Goal: Task Accomplishment & Management: Use online tool/utility

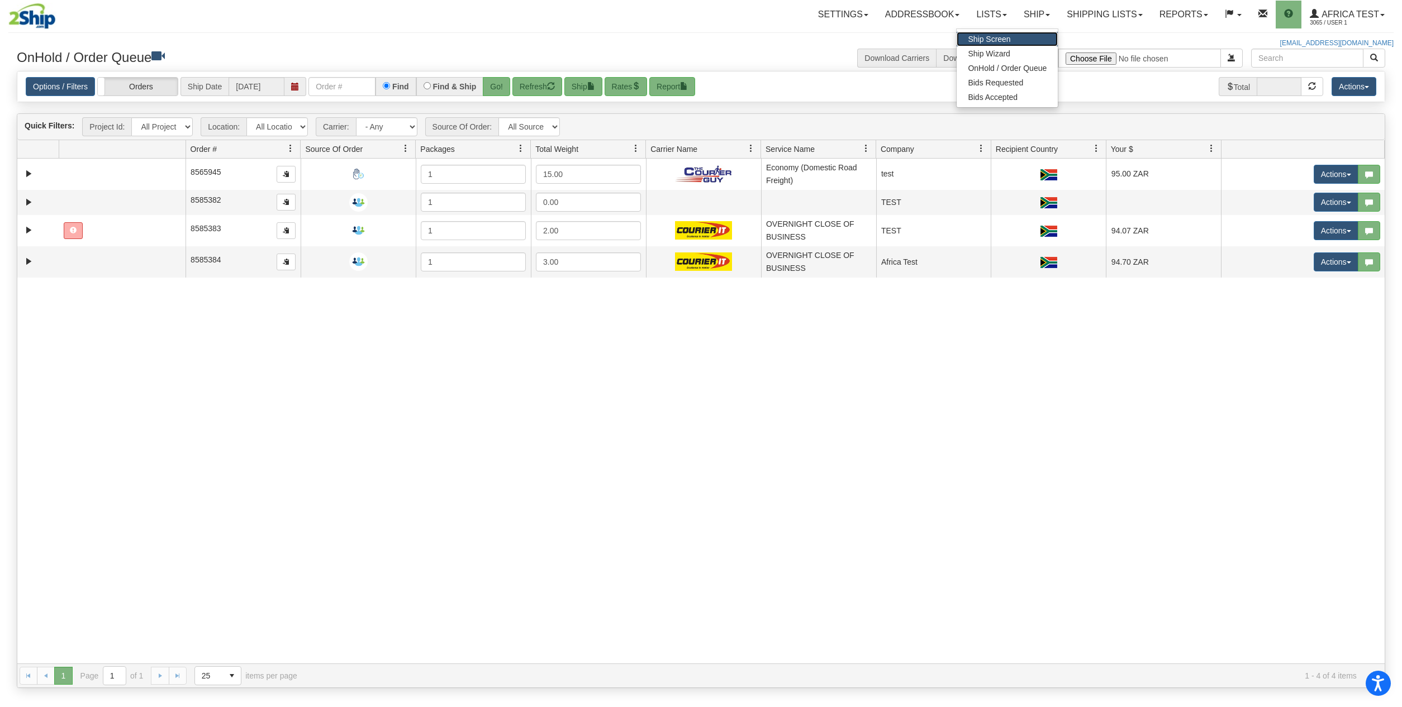
click at [1011, 40] on link "Ship Screen" at bounding box center [1007, 39] width 101 height 15
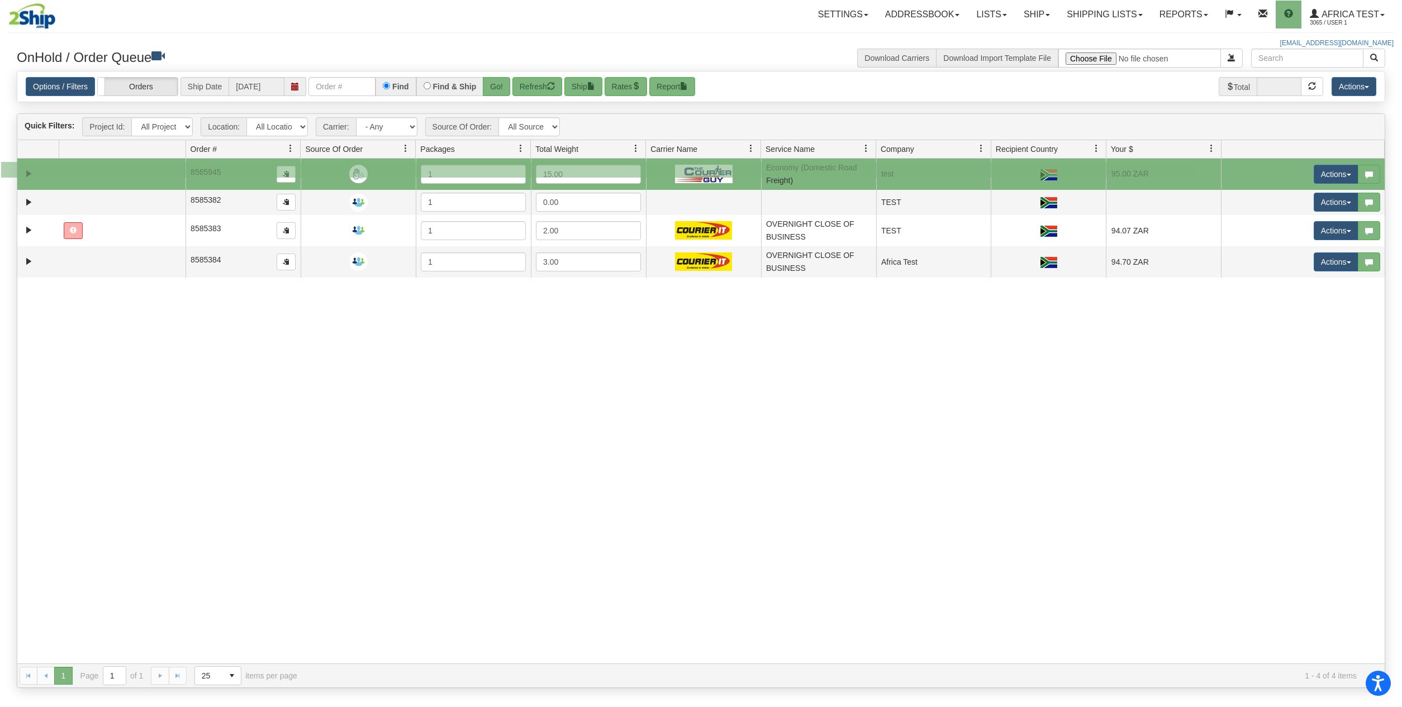
drag, startPoint x: 1196, startPoint y: 178, endPoint x: -28, endPoint y: 163, distance: 1224.4
click at [26, 173] on link "Expand" at bounding box center [29, 174] width 14 height 14
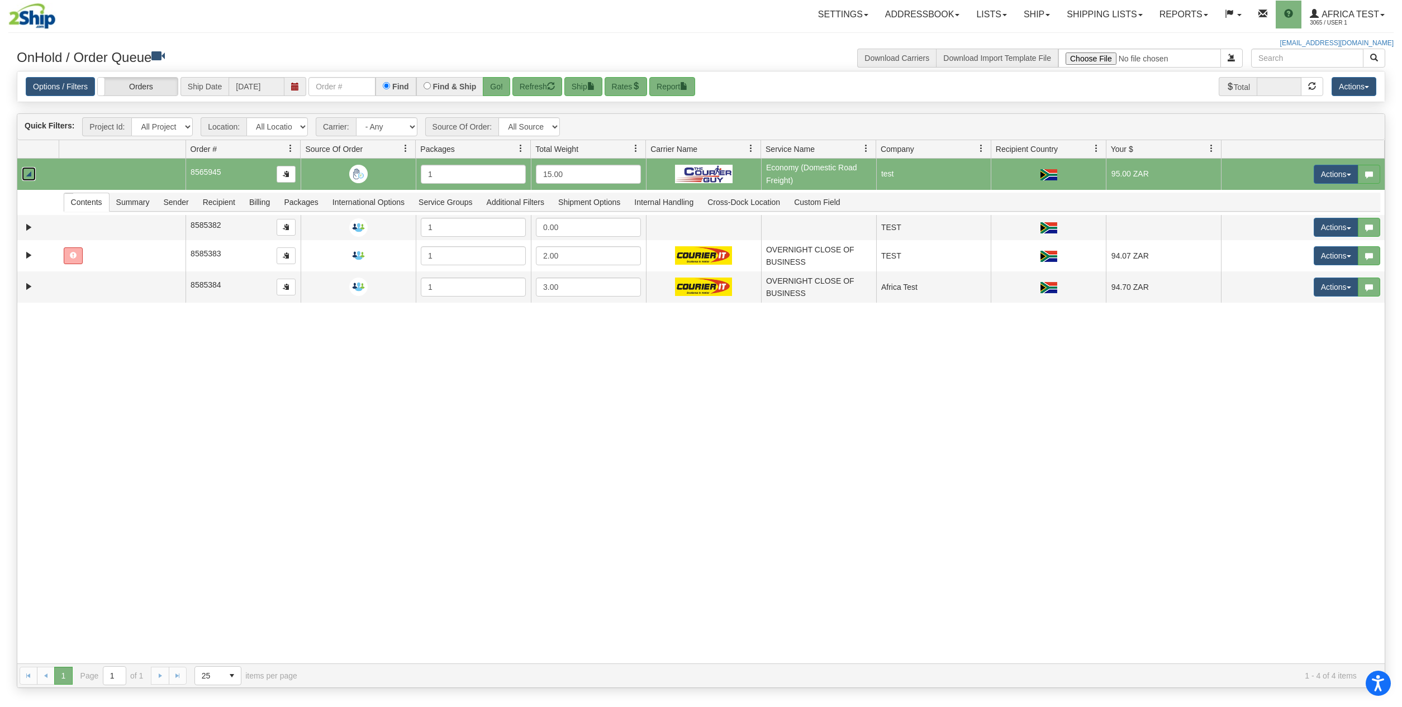
click at [25, 173] on link "Collapse" at bounding box center [29, 174] width 14 height 14
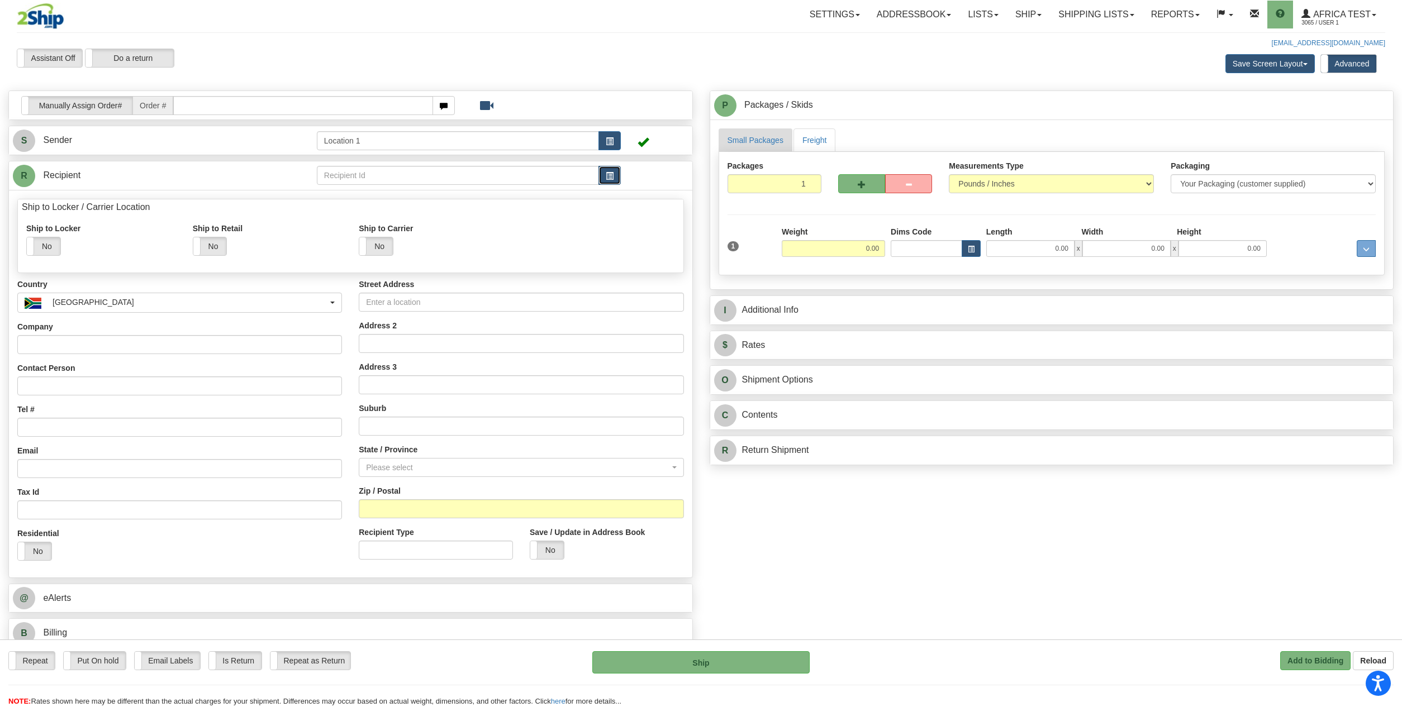
click at [606, 177] on span "button" at bounding box center [610, 176] width 8 height 7
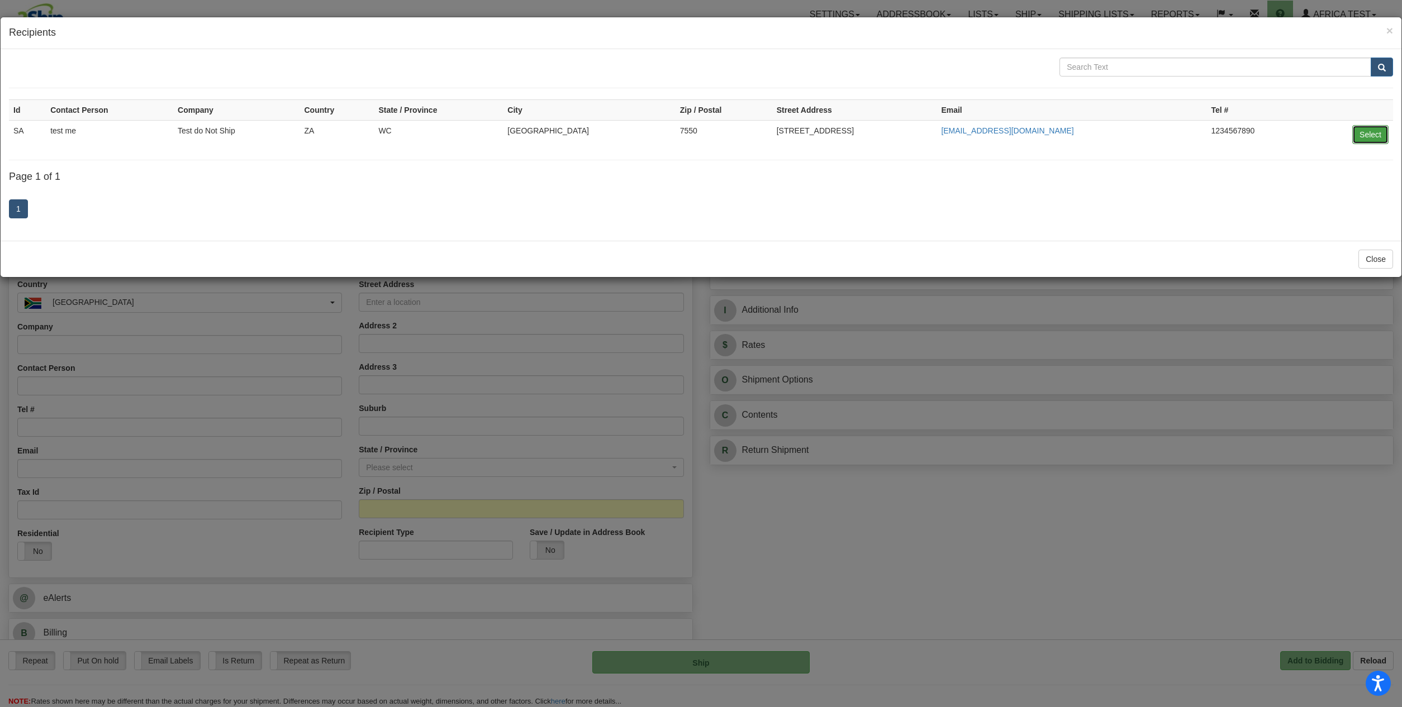
click at [1383, 135] on button "Select" at bounding box center [1370, 134] width 36 height 19
type input "SA"
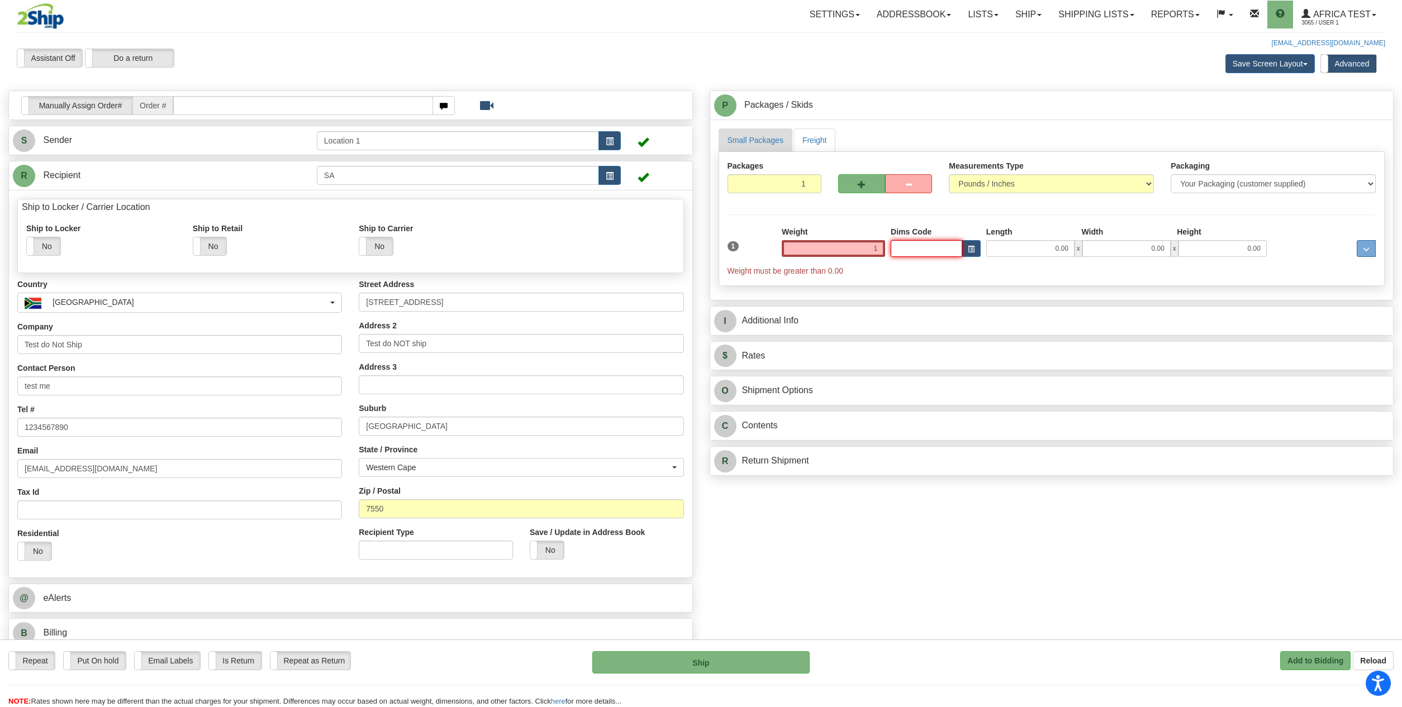
type input "1.00"
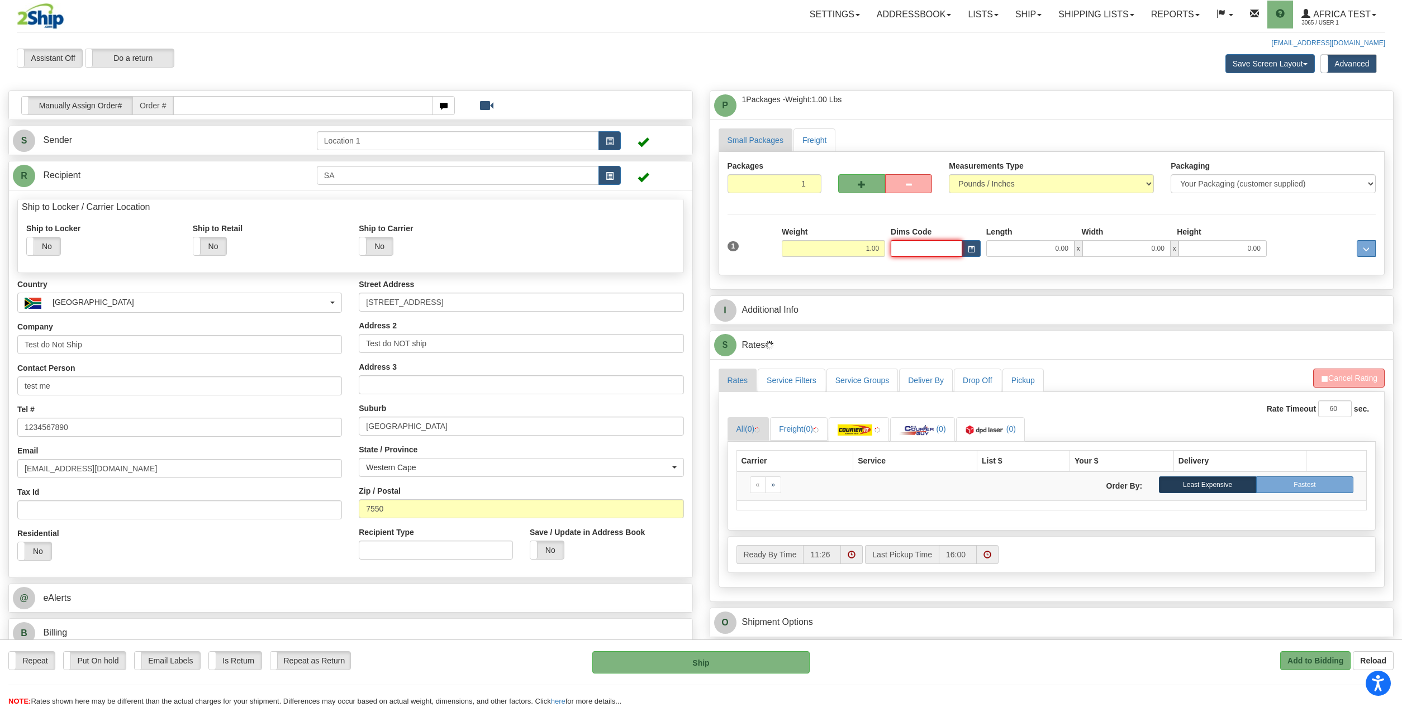
scroll to position [296, 0]
